Goal: Answer question/provide support: Answer question/provide support

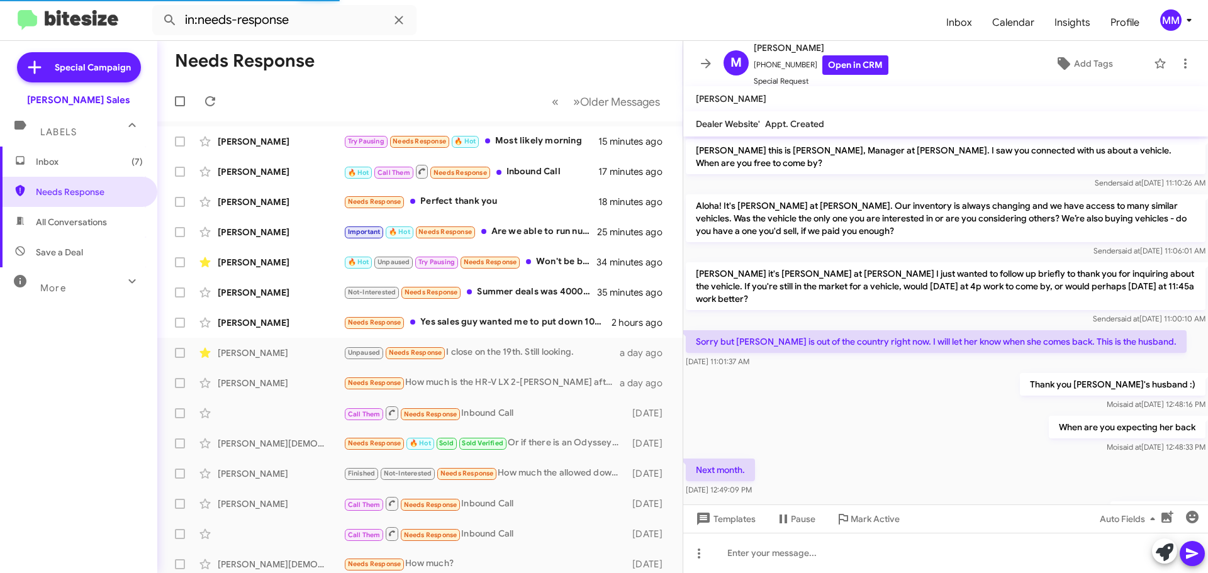
scroll to position [436, 0]
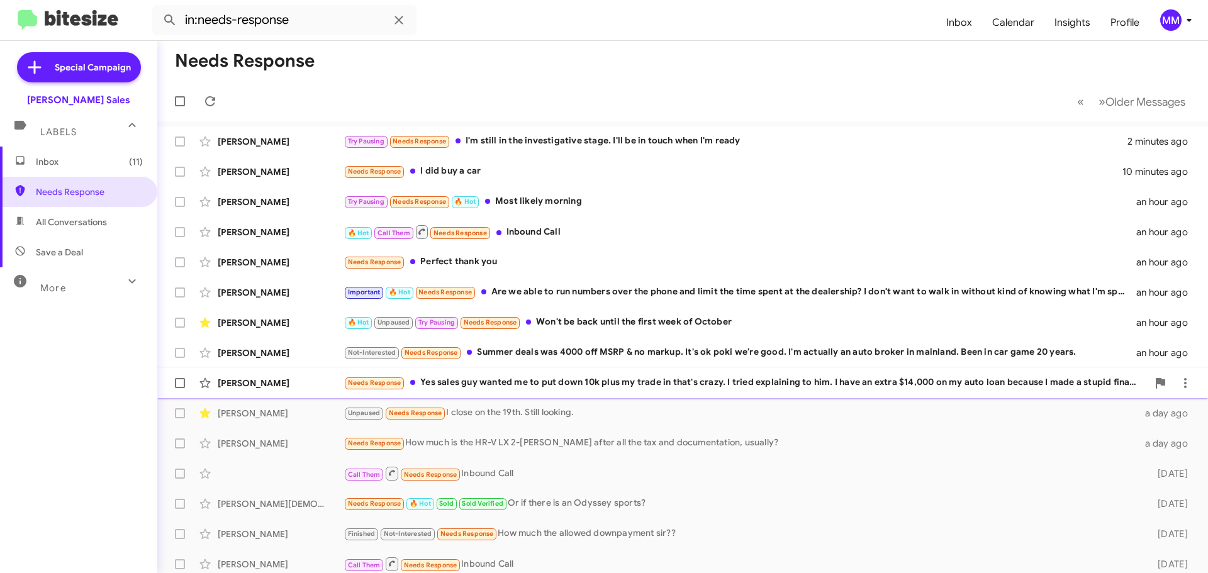
click at [576, 381] on div "Needs Response Yes sales guy wanted me to put down 10k plus my trade in that's …" at bounding box center [745, 383] width 804 height 14
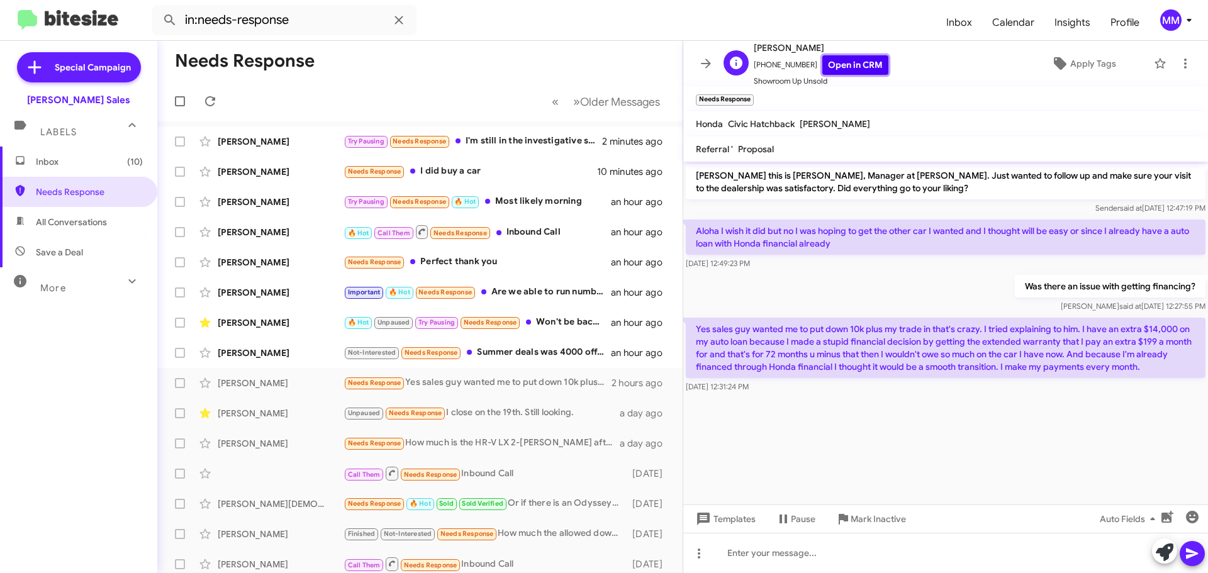
click at [839, 68] on link "Open in CRM" at bounding box center [855, 65] width 66 height 20
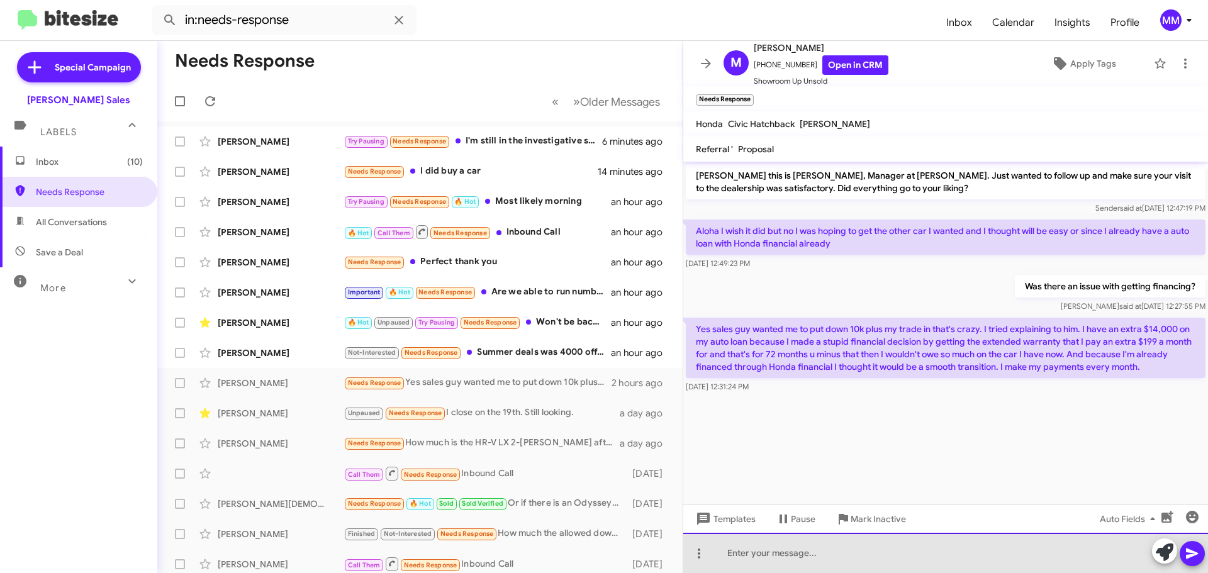
click at [759, 550] on div at bounding box center [945, 553] width 525 height 40
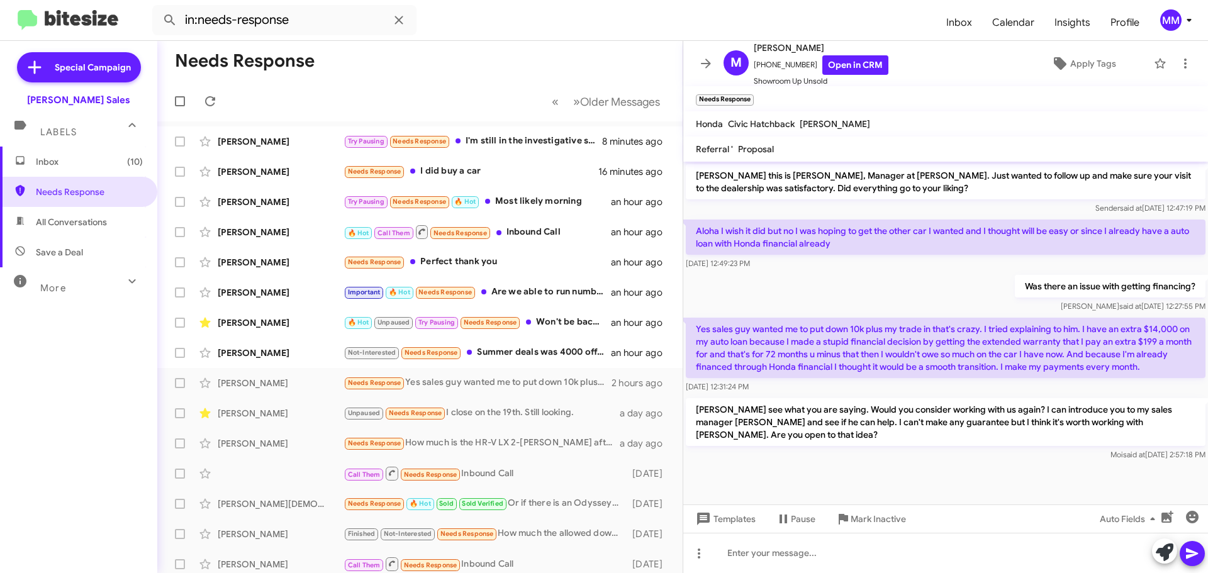
click at [704, 67] on icon at bounding box center [705, 63] width 15 height 15
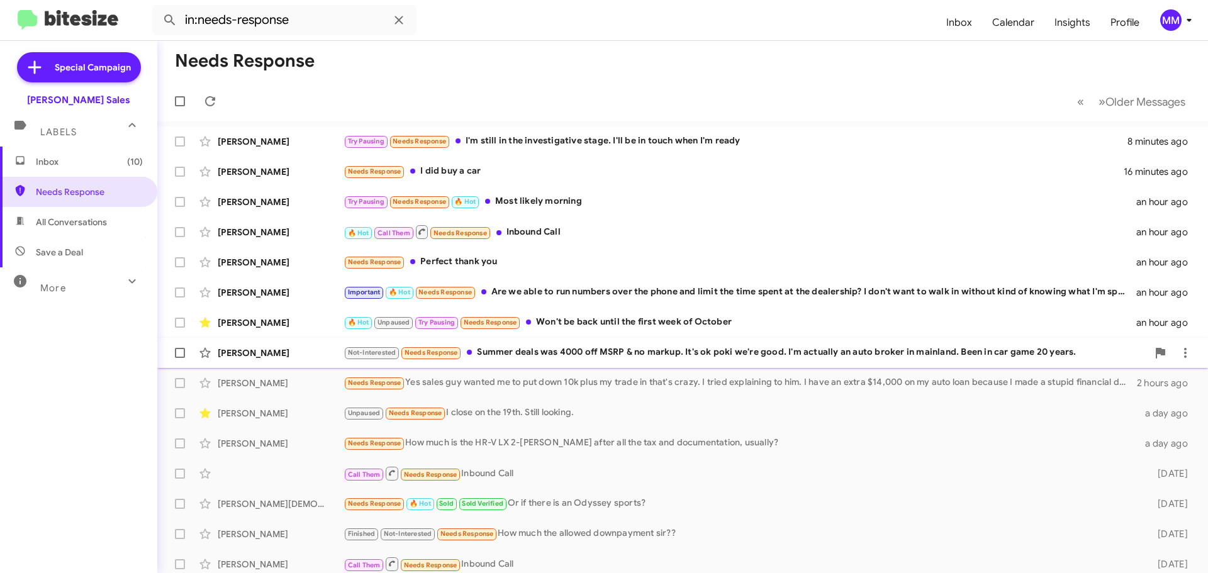
click at [606, 354] on div "Not-Interested Needs Response Summer deals was 4000 off MSRP & no markup. It's …" at bounding box center [745, 352] width 804 height 14
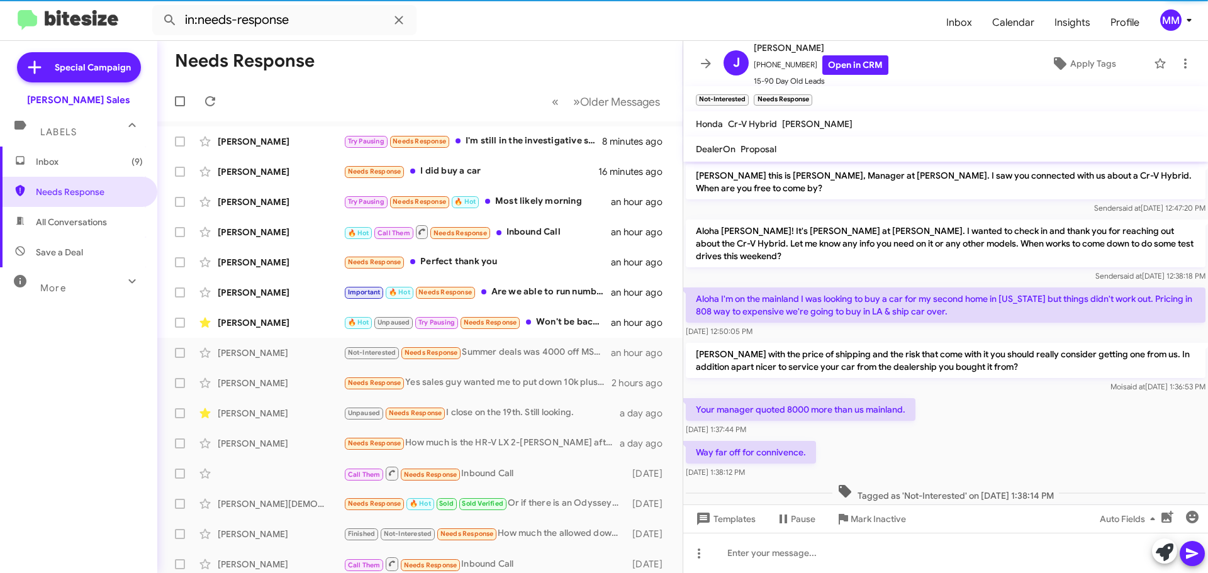
scroll to position [114, 0]
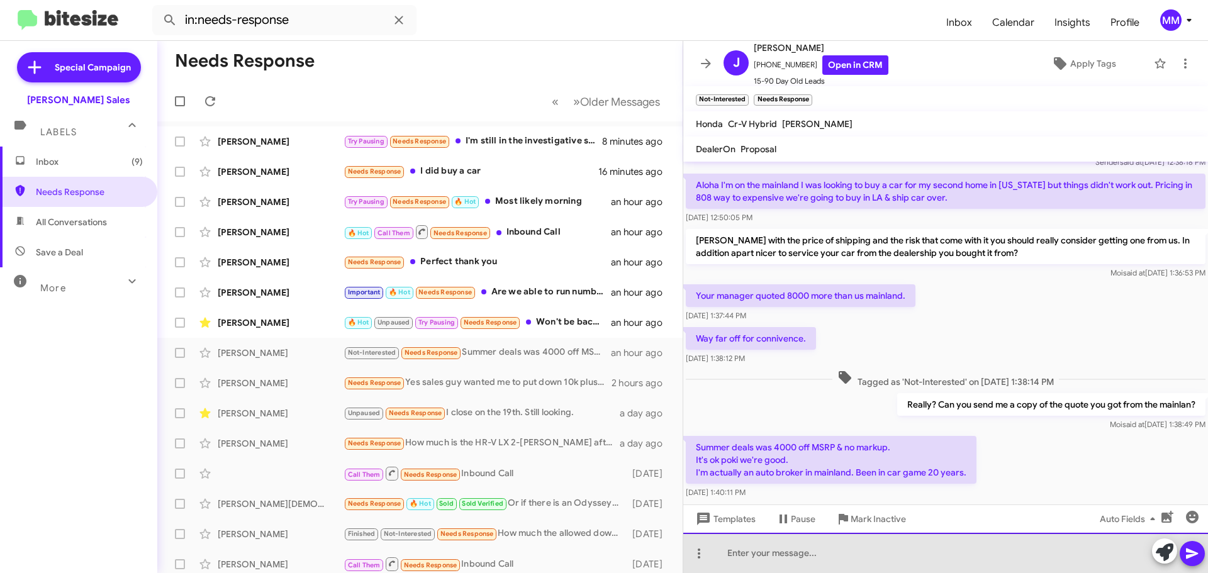
click at [762, 555] on div at bounding box center [945, 553] width 525 height 40
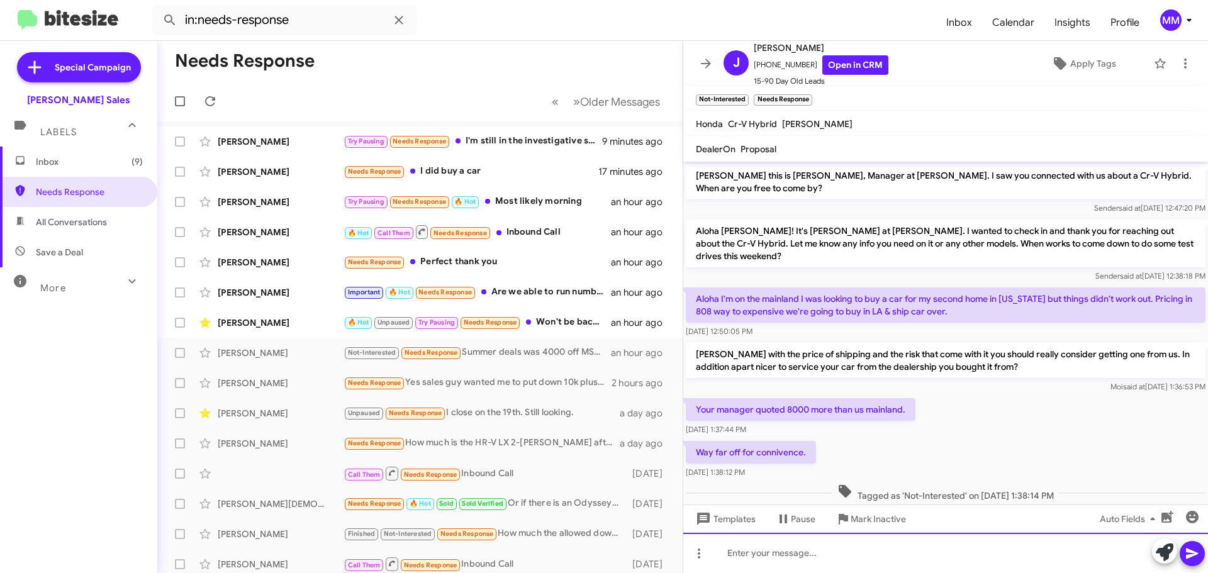
scroll to position [185, 0]
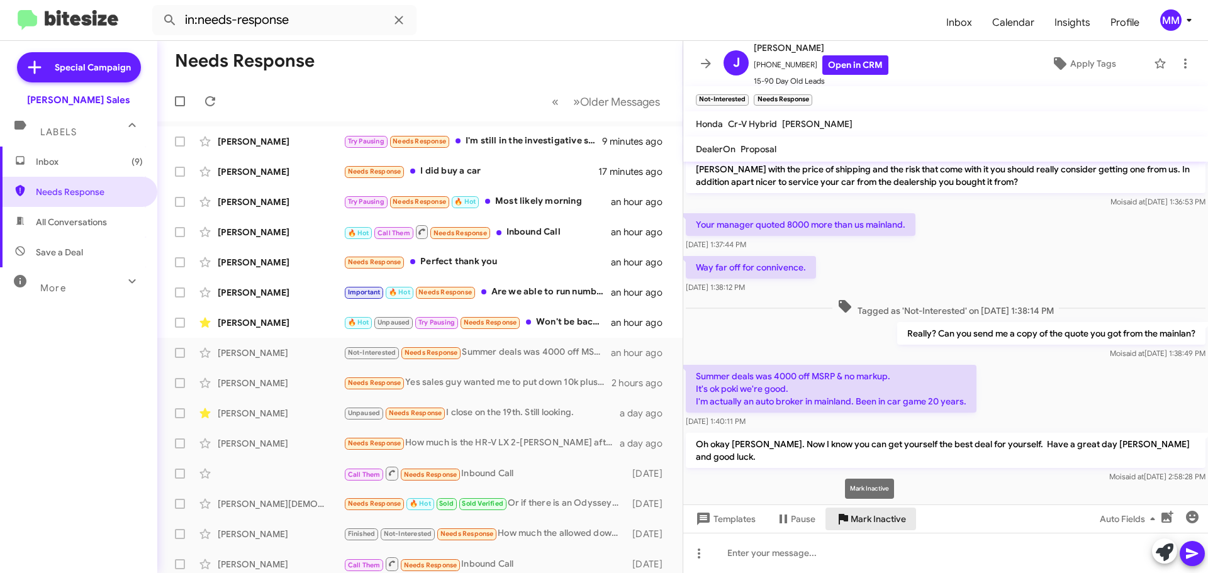
click at [852, 522] on span "Mark Inactive" at bounding box center [878, 519] width 55 height 23
